Goal: Check status

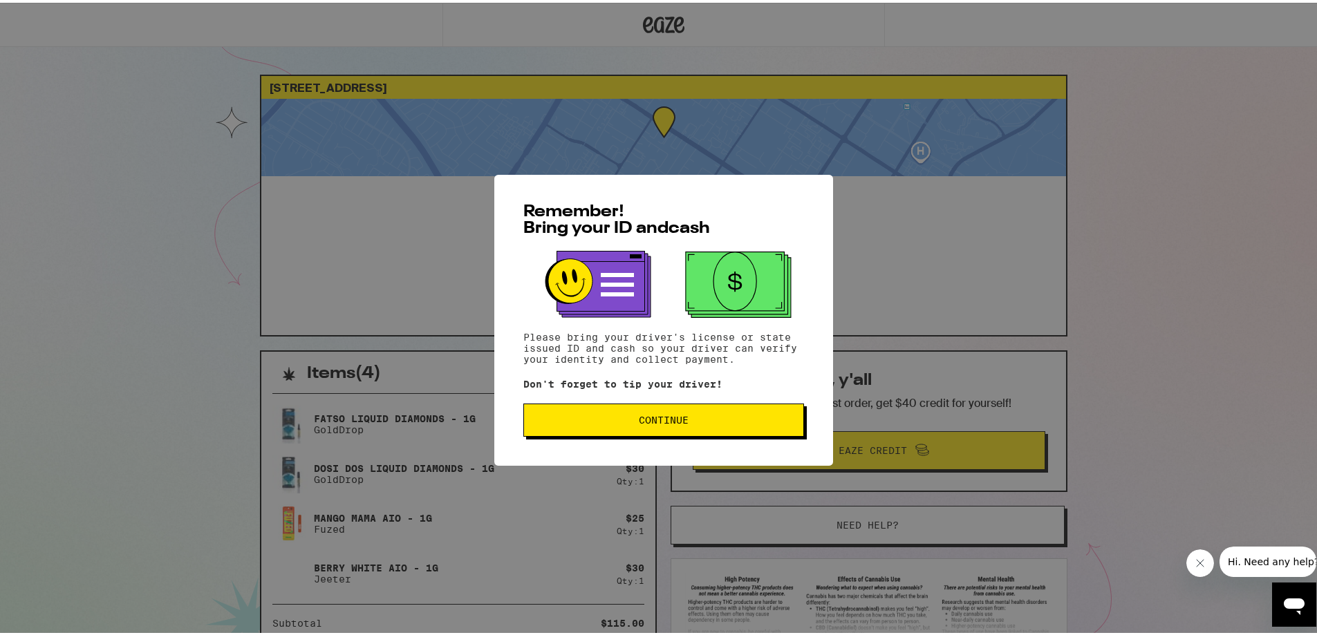
click at [645, 412] on button "Continue" at bounding box center [663, 417] width 281 height 33
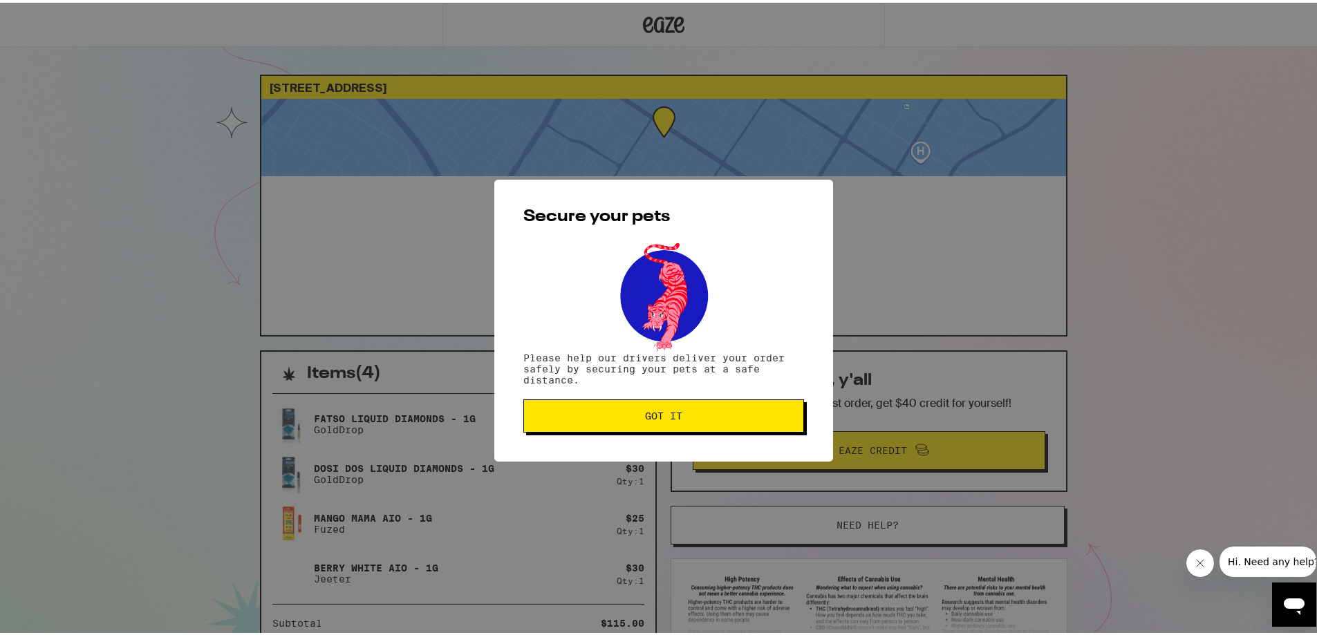
click at [657, 418] on span "Got it" at bounding box center [663, 414] width 37 height 10
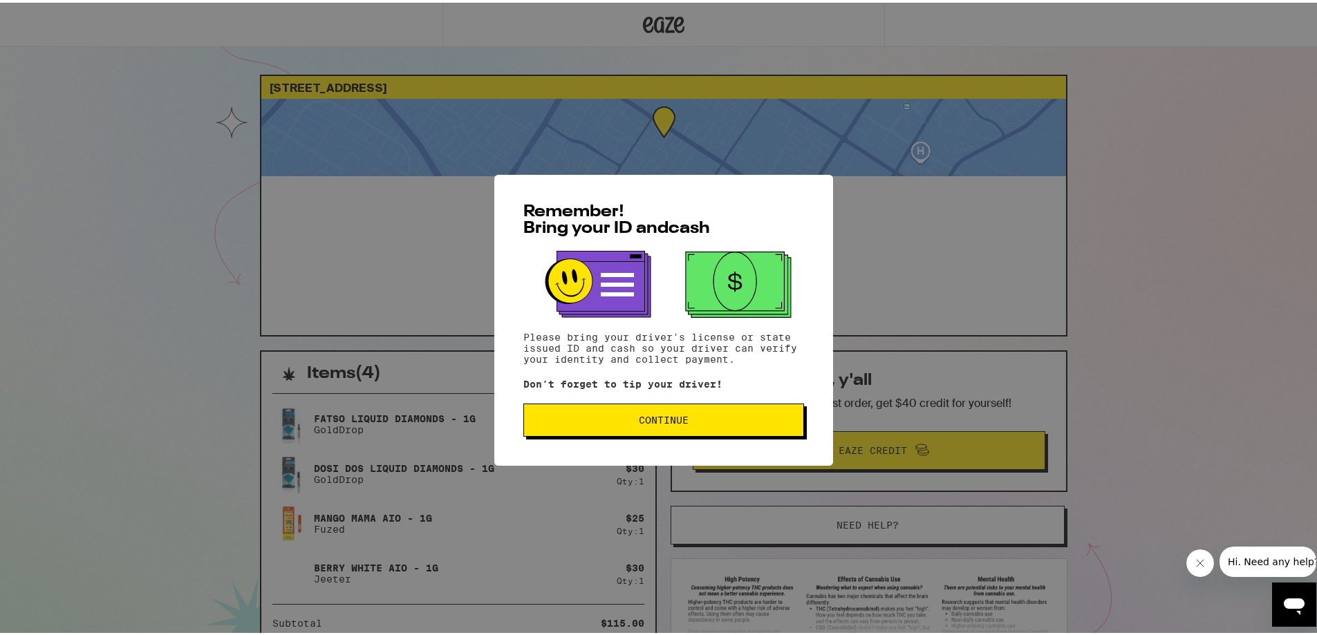
click at [655, 421] on span "Continue" at bounding box center [664, 418] width 50 height 10
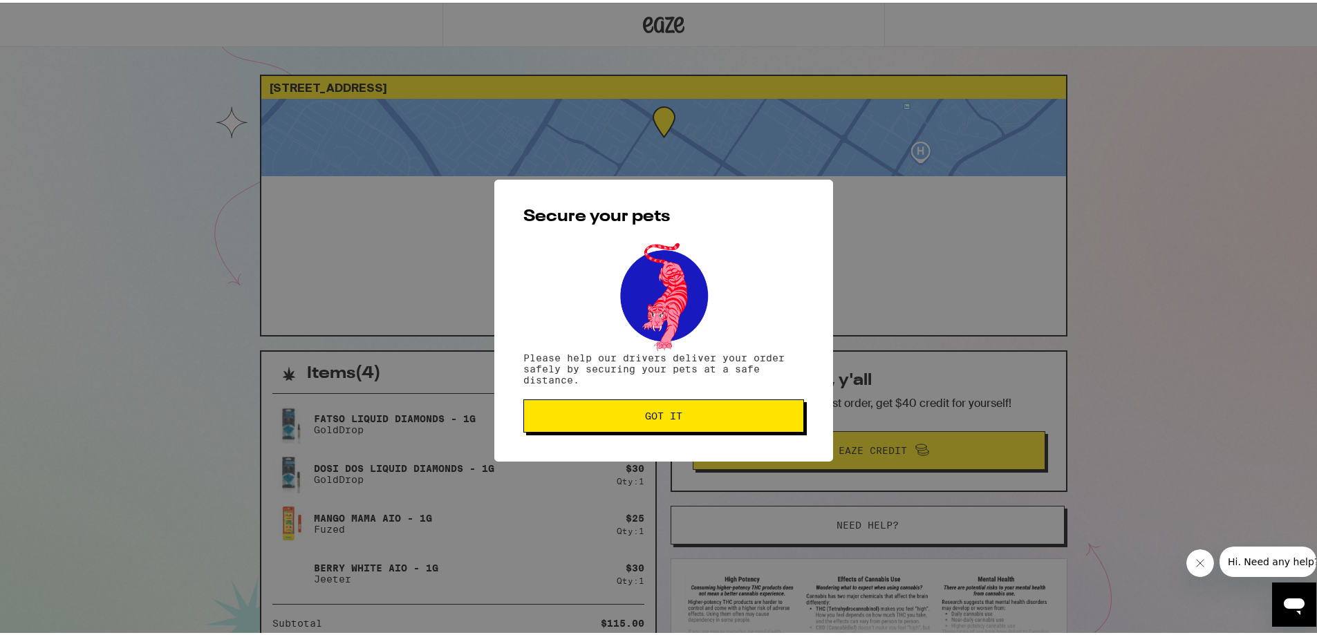
click at [658, 412] on span "Got it" at bounding box center [663, 414] width 37 height 10
